Goal: Information Seeking & Learning: Learn about a topic

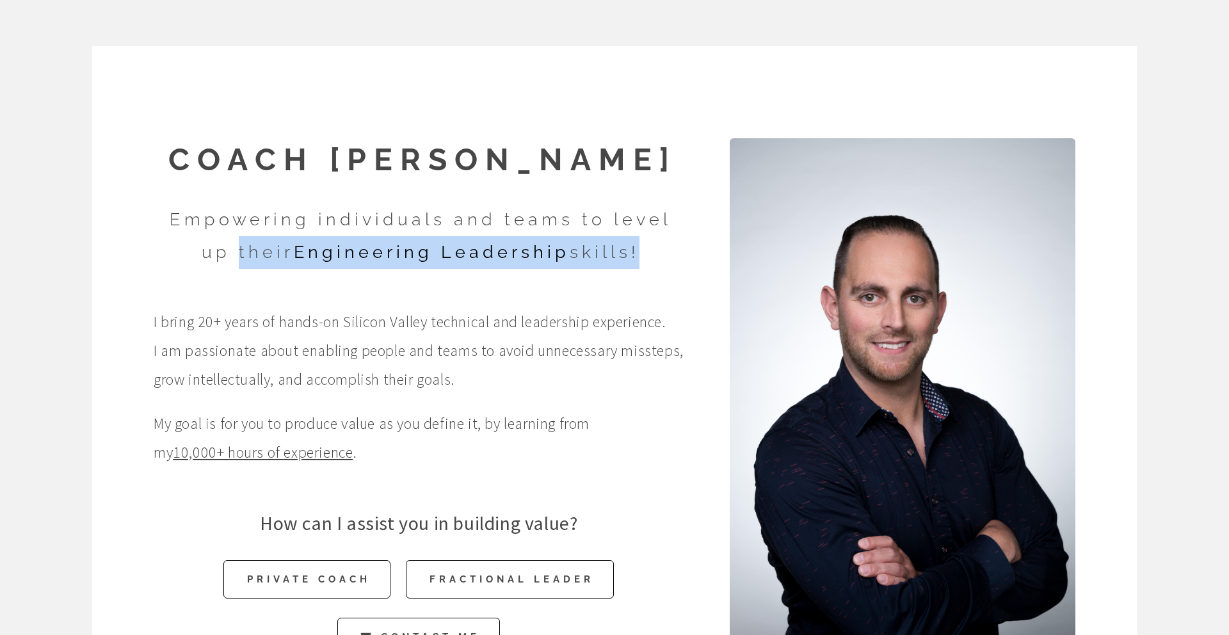
drag, startPoint x: 195, startPoint y: 254, endPoint x: 617, endPoint y: 253, distance: 421.3
click at [617, 253] on h3 "Empowering individuals and teams to level up their Engineering Leadership skill…" at bounding box center [421, 236] width 534 height 65
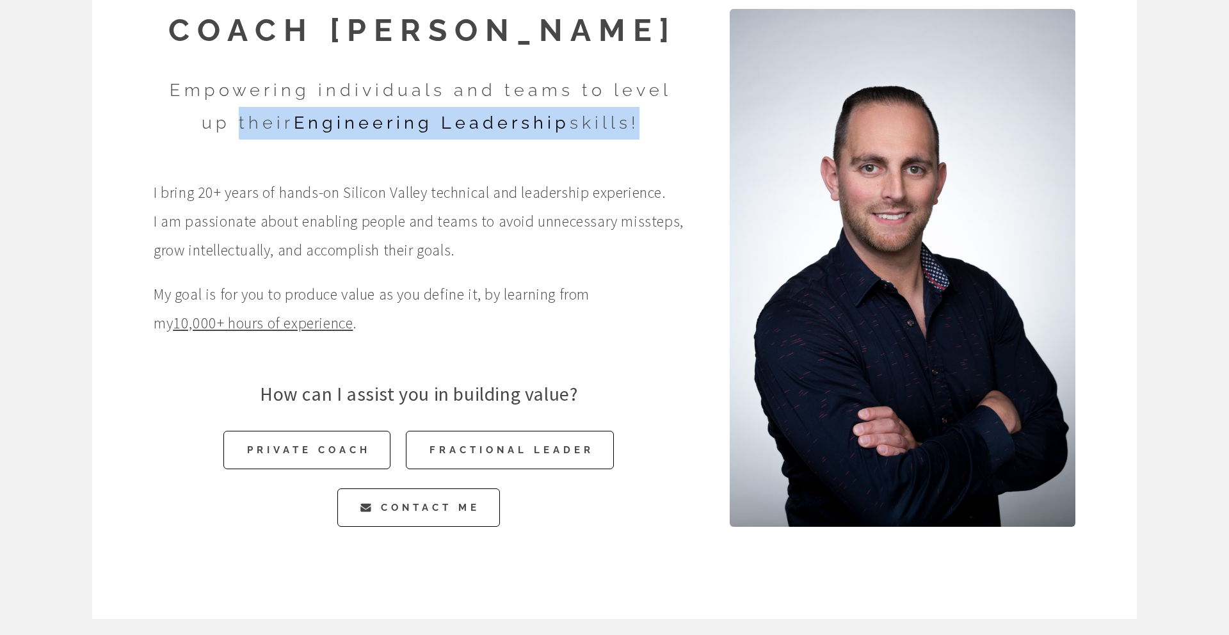
scroll to position [132, 0]
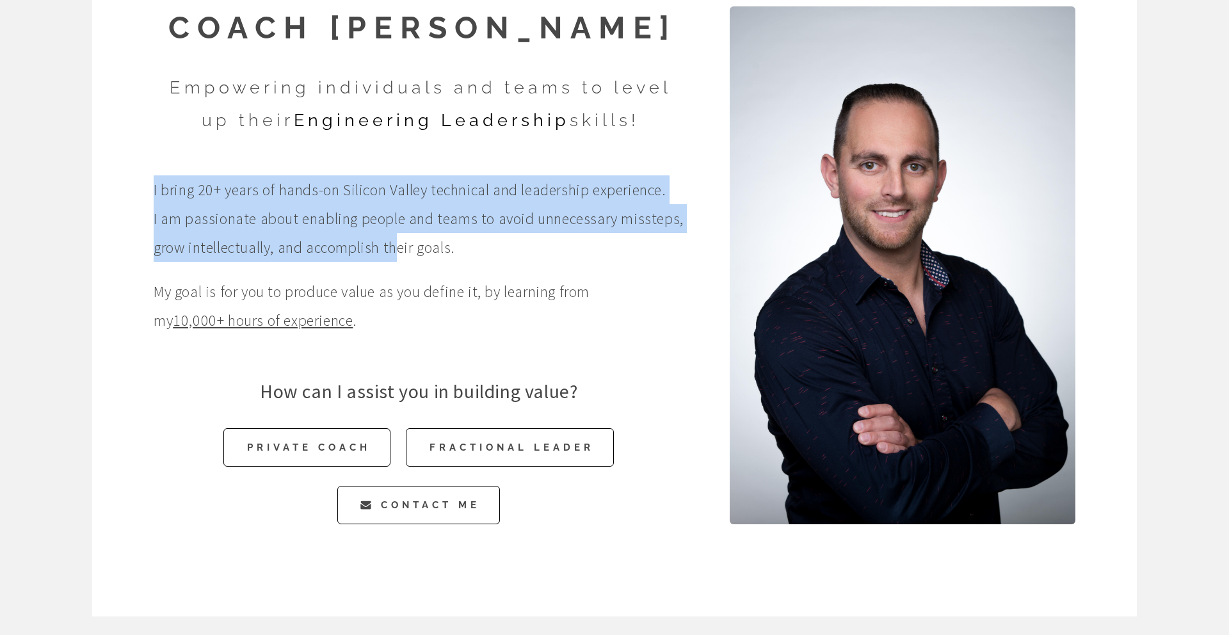
drag, startPoint x: 146, startPoint y: 177, endPoint x: 462, endPoint y: 247, distance: 323.1
click at [462, 247] on div "Coach [PERSON_NAME] Empowering individuals and teams to level up their Engineer…" at bounding box center [396, 265] width 576 height 518
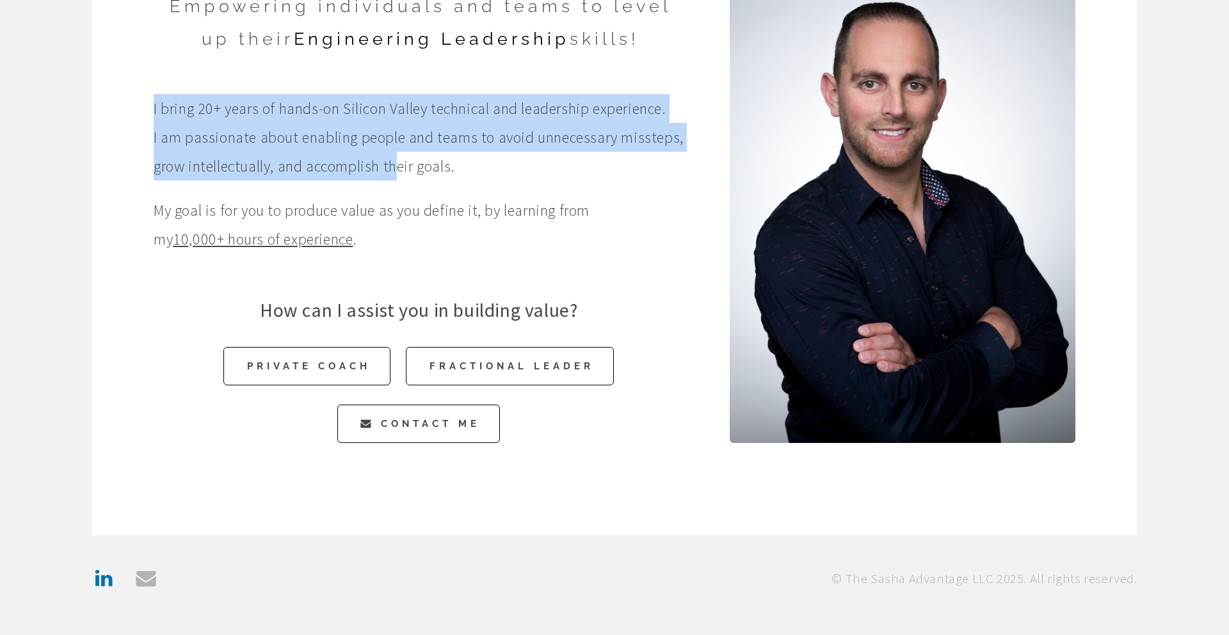
scroll to position [216, 0]
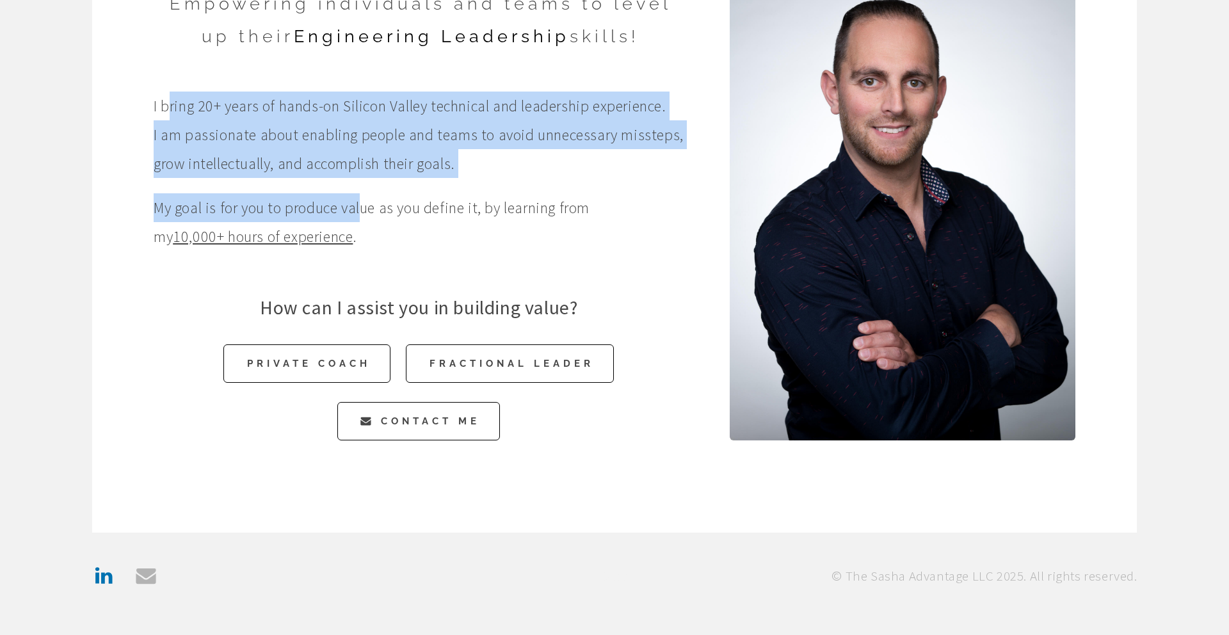
drag, startPoint x: 366, startPoint y: 212, endPoint x: 168, endPoint y: 109, distance: 223.7
click at [169, 109] on p "I bring 20+ years of hands-on Silicon Valley technical and leadership experienc…" at bounding box center [419, 171] width 531 height 159
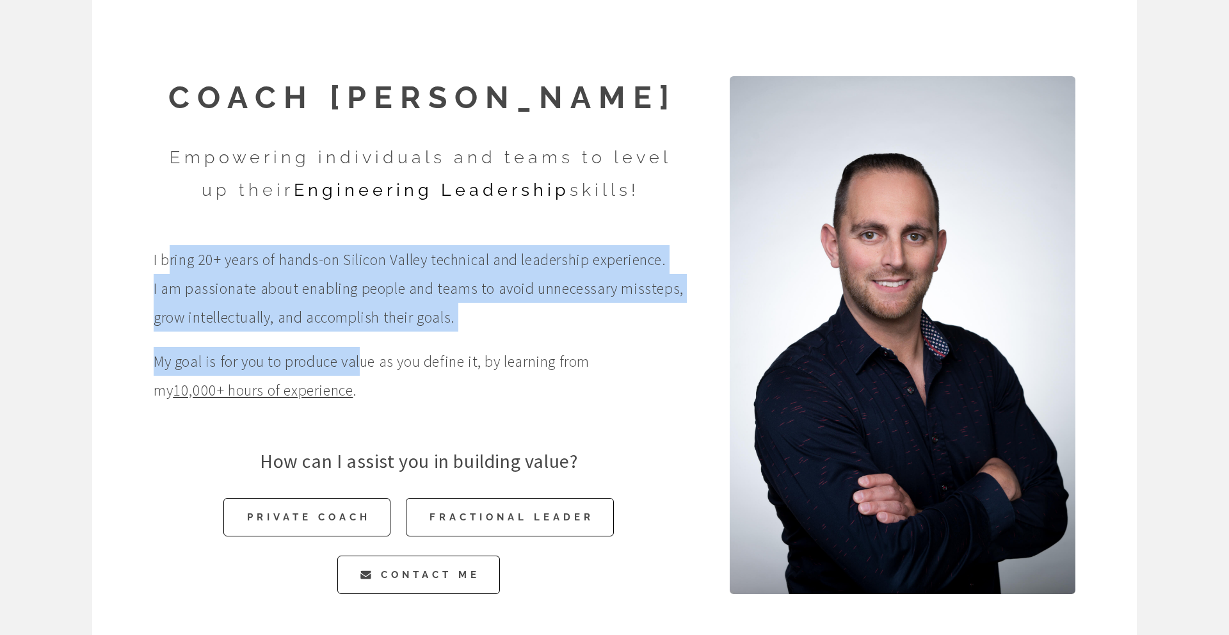
scroll to position [59, 0]
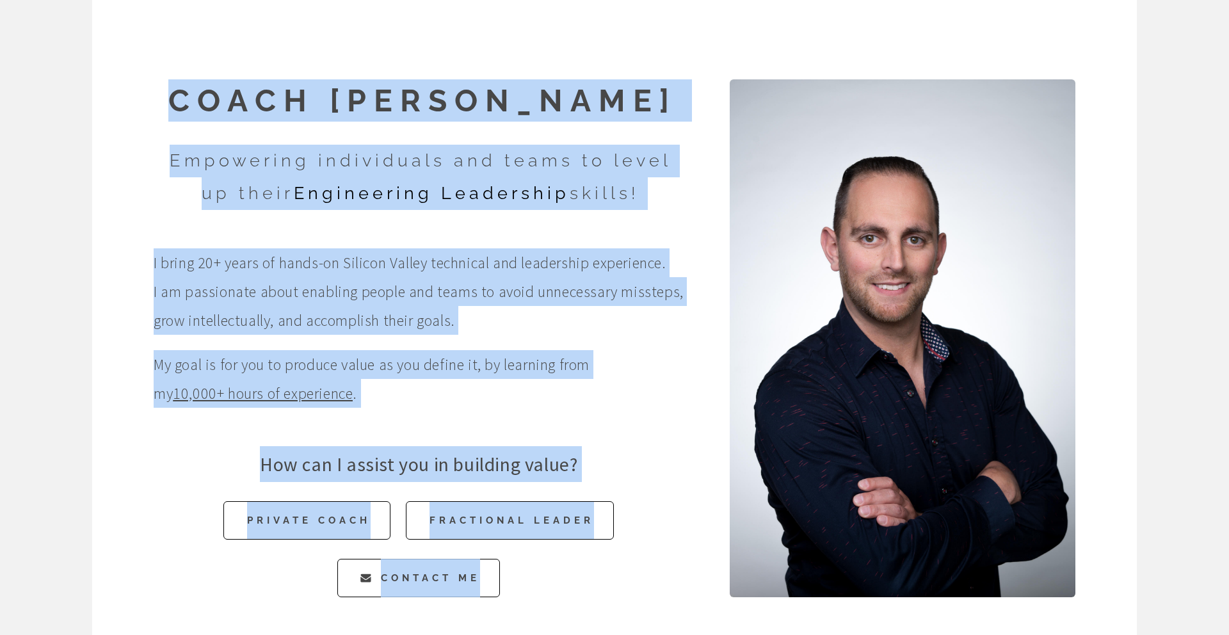
drag, startPoint x: 266, startPoint y: 109, endPoint x: 640, endPoint y: 611, distance: 625.9
click at [640, 611] on div "Coach [PERSON_NAME] Empowering individuals and teams to level up their Engineer…" at bounding box center [614, 338] width 1045 height 702
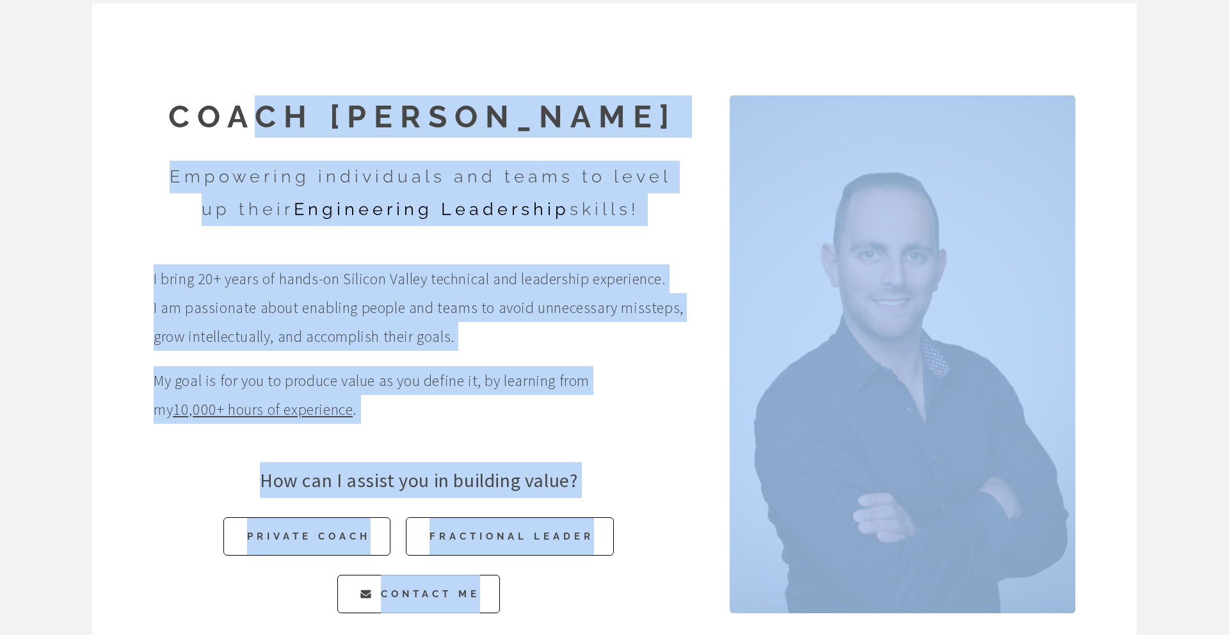
scroll to position [0, 0]
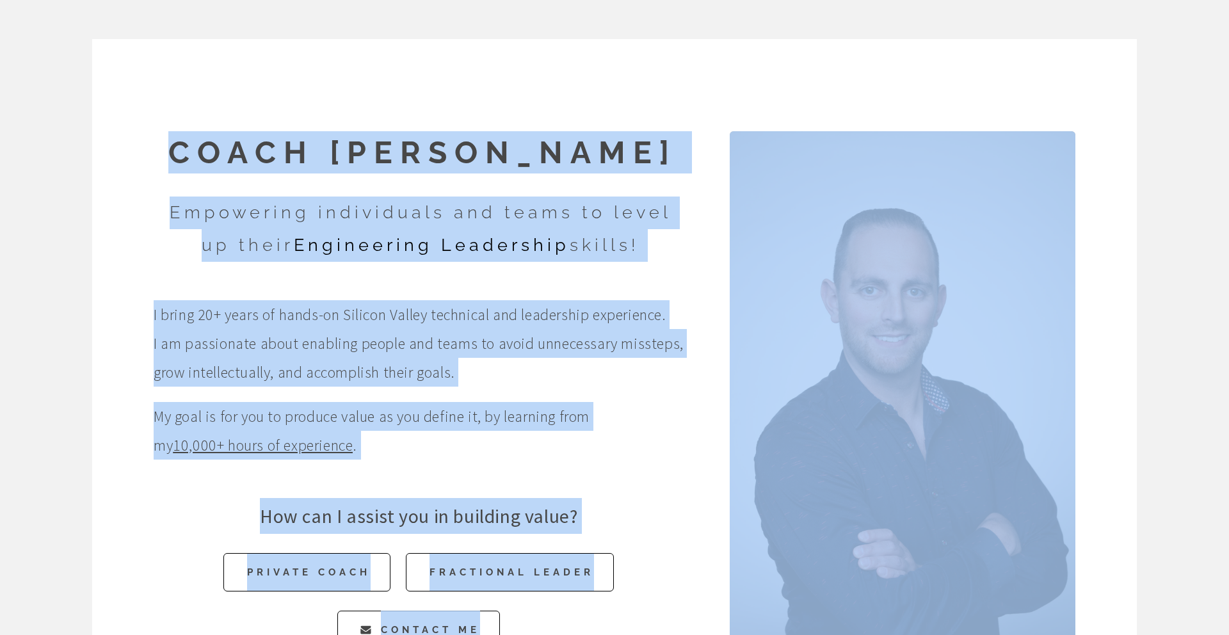
drag, startPoint x: 1172, startPoint y: 583, endPoint x: 254, endPoint y: 83, distance: 1045.8
click at [254, 82] on div "Coach [PERSON_NAME] Empowering individuals and teams to level up their Engineer…" at bounding box center [614, 418] width 1137 height 851
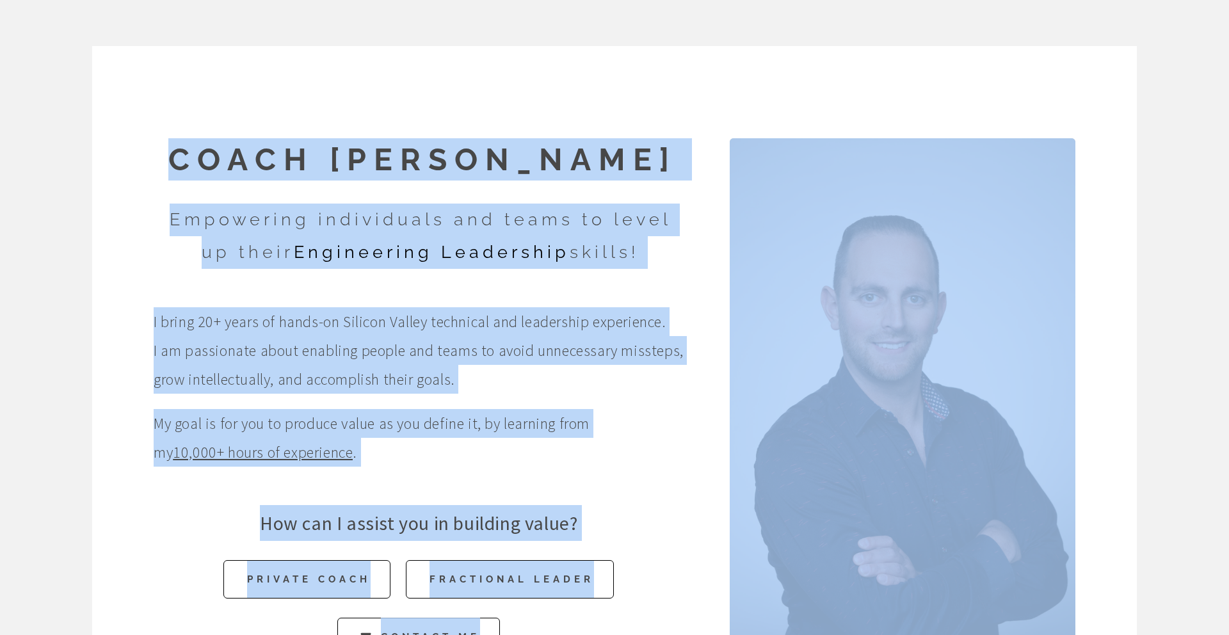
click at [405, 177] on h1 "Coach [PERSON_NAME]" at bounding box center [423, 159] width 538 height 42
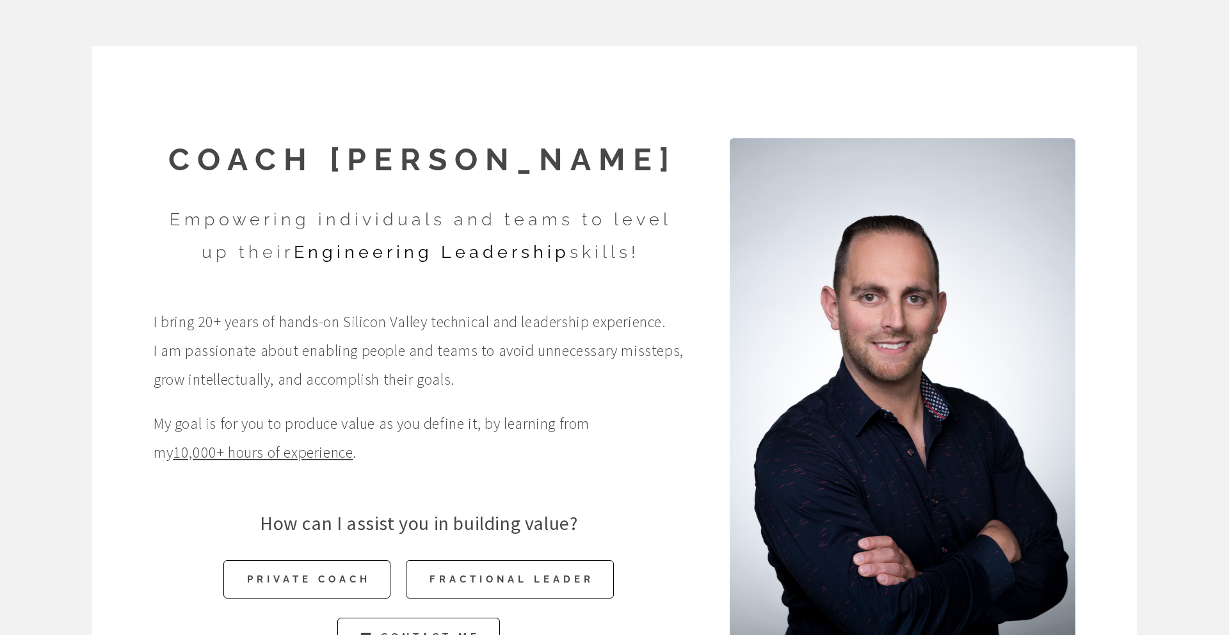
scroll to position [216, 0]
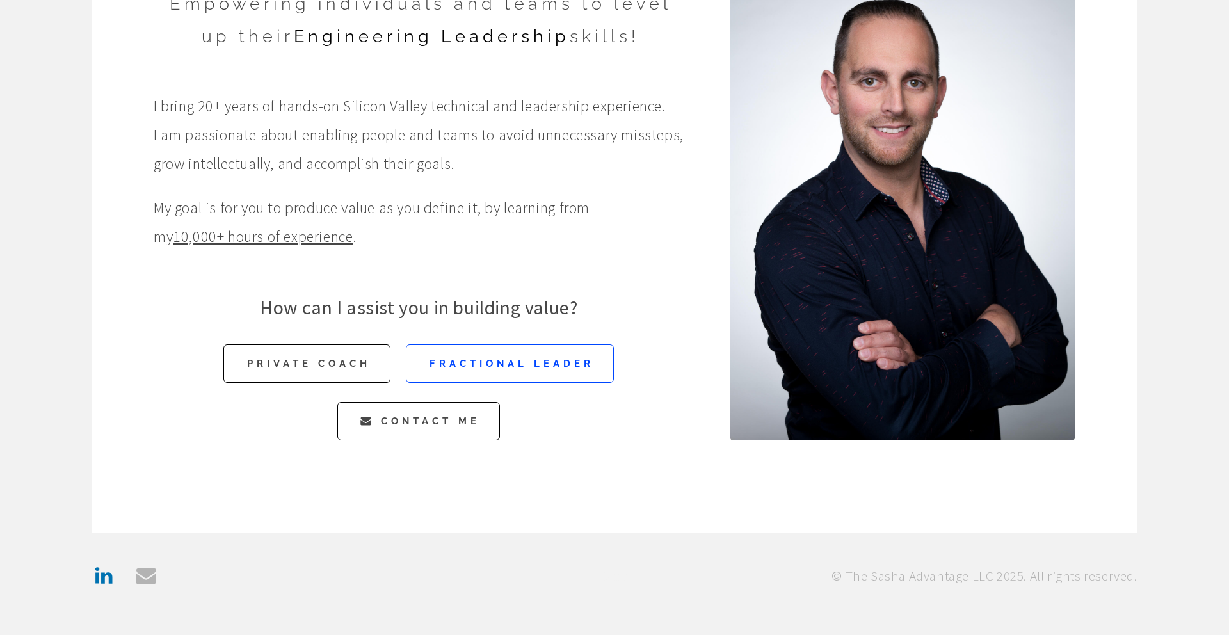
click at [483, 357] on link "Fractional Leader" at bounding box center [510, 363] width 208 height 38
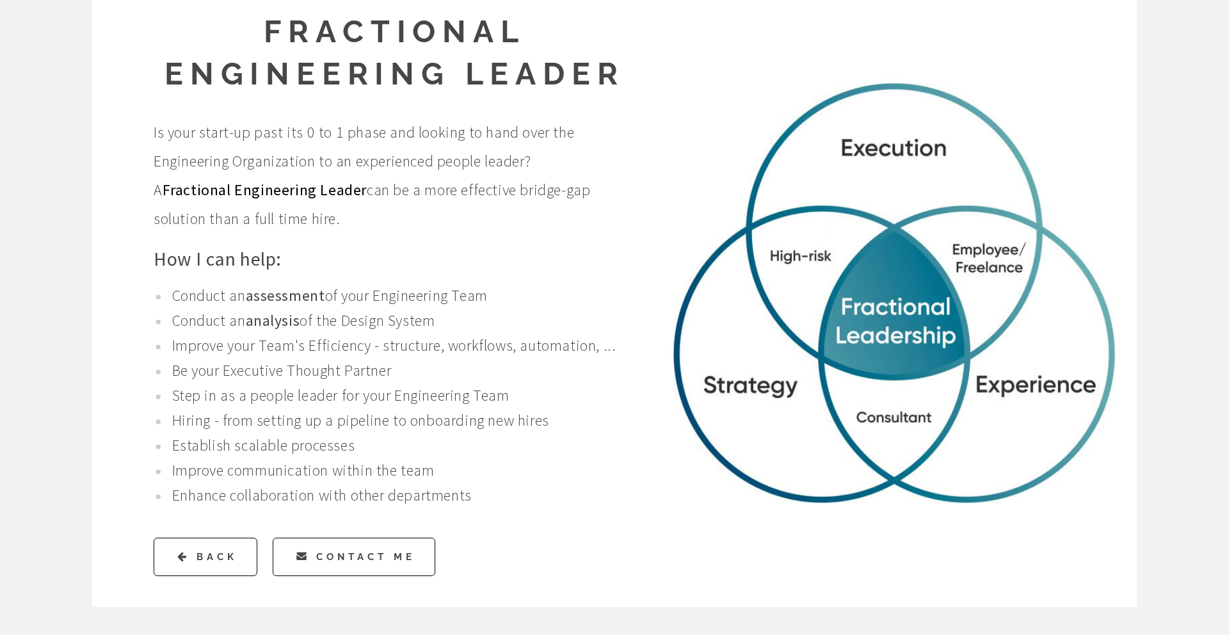
scroll to position [141, 0]
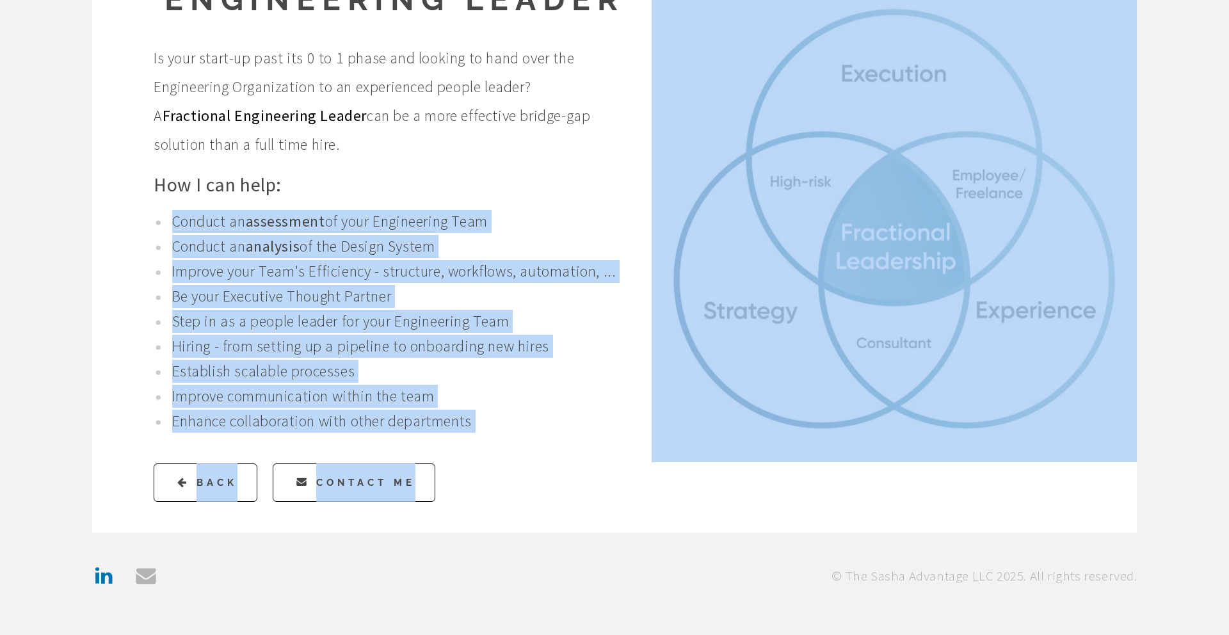
drag, startPoint x: 227, startPoint y: 221, endPoint x: 663, endPoint y: 286, distance: 440.2
click at [662, 287] on div "Fractional Engineering Leader Is your start-up past its 0 to 1 phase and lookin…" at bounding box center [614, 218] width 1045 height 627
click at [670, 238] on img at bounding box center [895, 219] width 486 height 486
click at [501, 235] on p "Conduct an analysis of the Design System" at bounding box center [400, 246] width 457 height 23
